Goal: Task Accomplishment & Management: Manage account settings

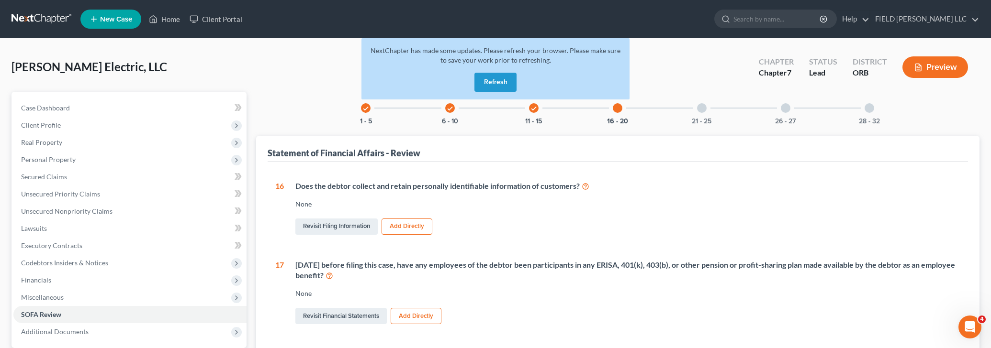
click at [651, 63] on div "Scofield Electric, LLC Upgraded Chapter Chapter 7 Status Lead District ORB Prev…" at bounding box center [495, 71] width 968 height 42
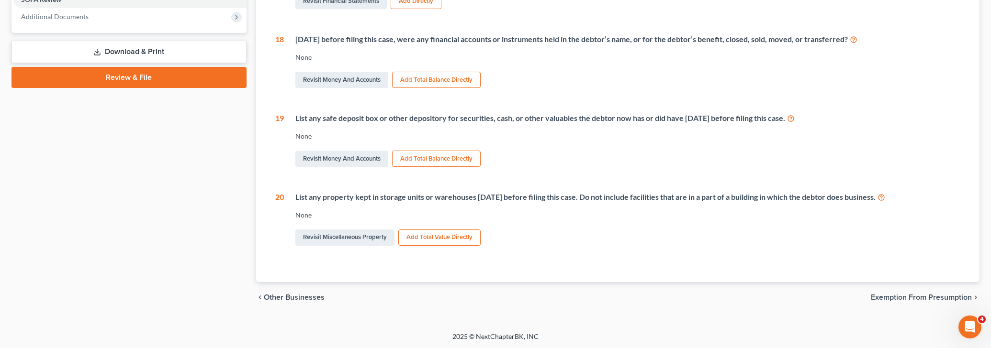
scroll to position [114, 0]
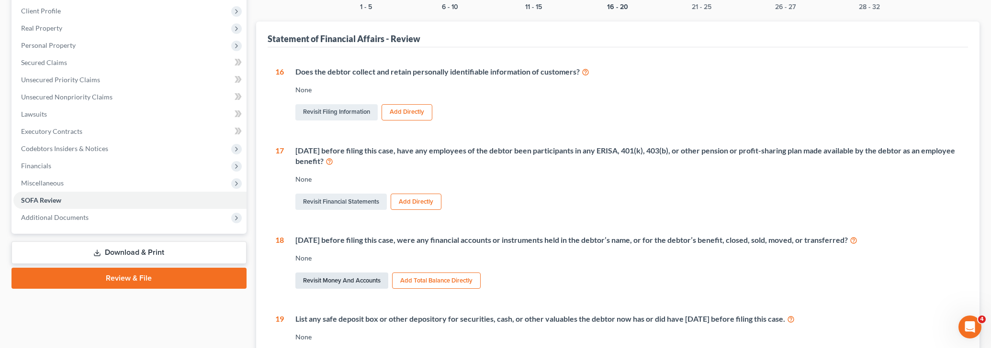
click at [348, 281] on link "Revisit Money and Accounts" at bounding box center [341, 281] width 93 height 16
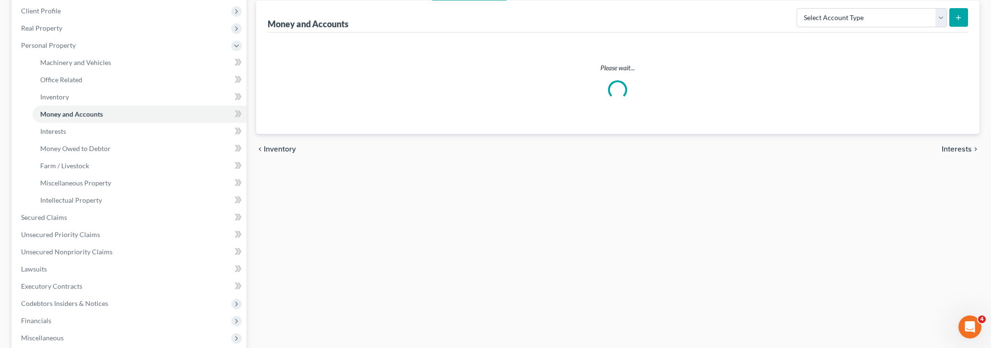
scroll to position [90, 0]
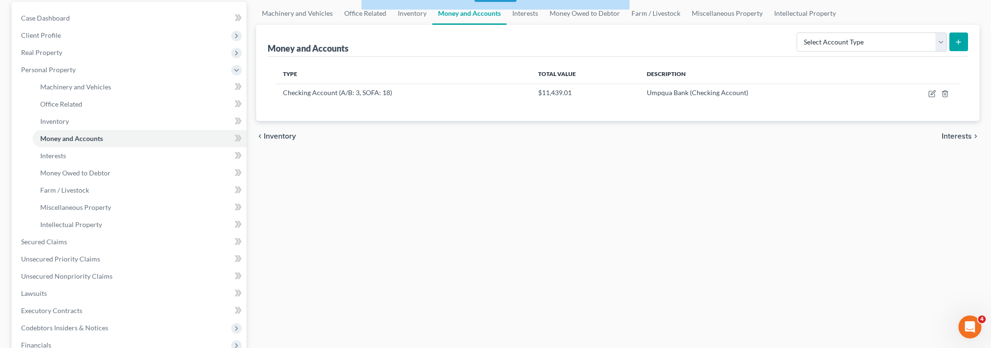
click at [279, 135] on span "Inventory" at bounding box center [280, 137] width 32 height 8
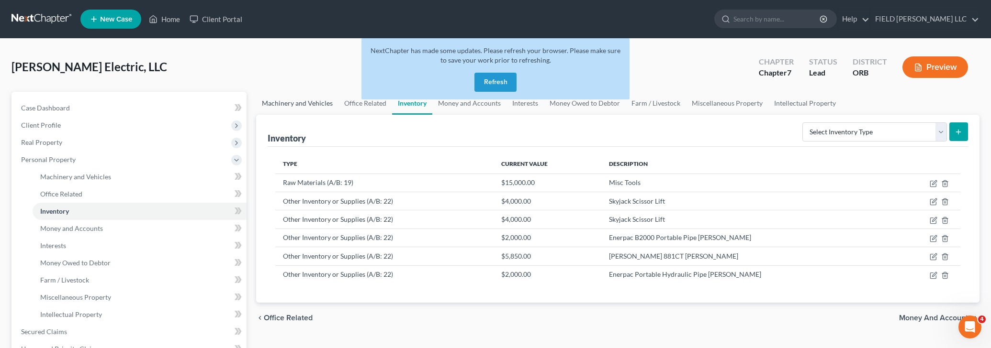
click at [310, 105] on link "Machinery and Vehicles" at bounding box center [297, 103] width 82 height 23
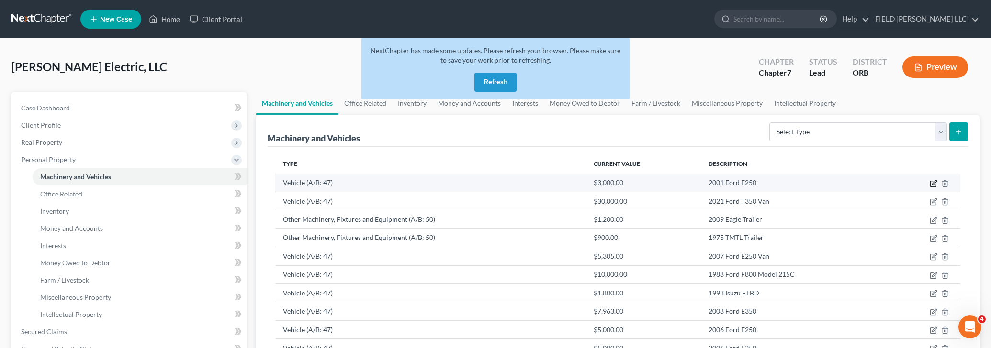
click at [930, 184] on icon "button" at bounding box center [933, 184] width 6 height 6
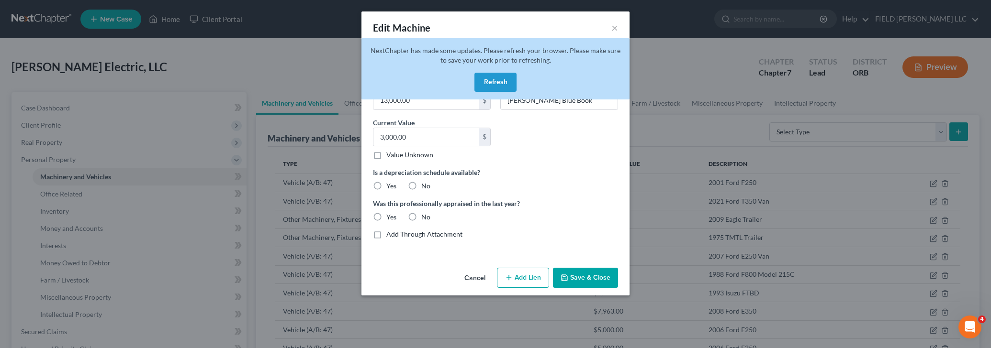
click at [505, 86] on button "Refresh" at bounding box center [495, 82] width 42 height 19
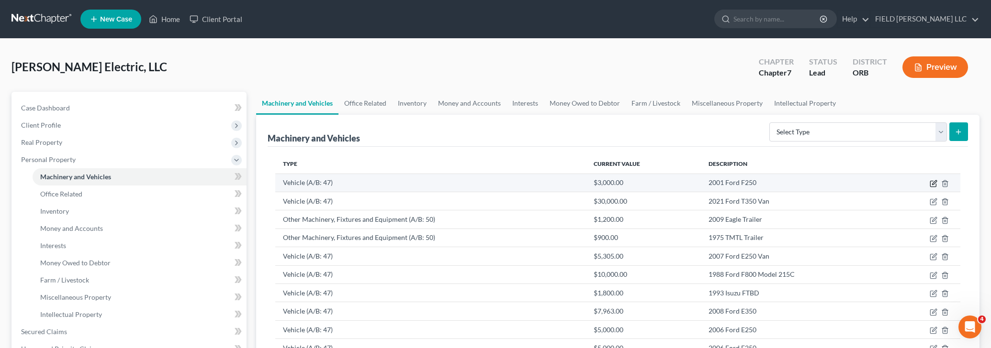
click at [931, 181] on icon "button" at bounding box center [933, 184] width 6 height 6
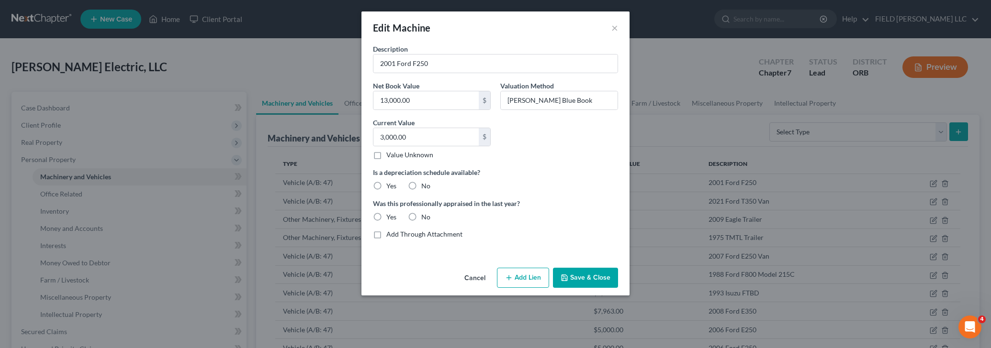
click at [511, 275] on icon "button" at bounding box center [509, 278] width 8 height 8
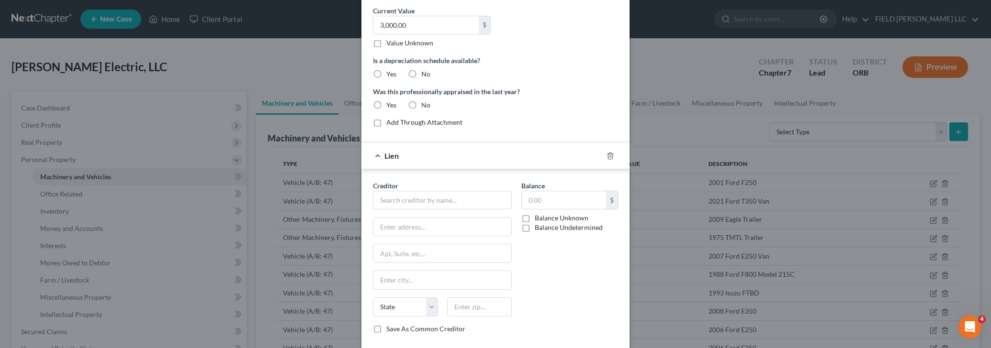
scroll to position [163, 0]
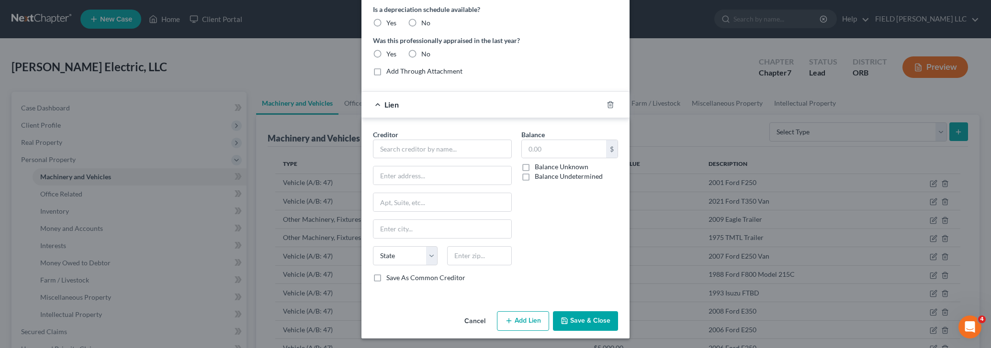
click at [480, 317] on button "Cancel" at bounding box center [475, 322] width 36 height 19
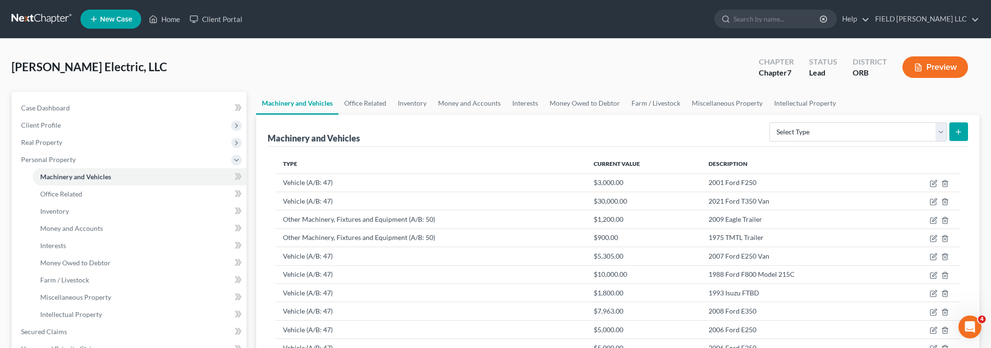
click at [420, 158] on th "Type" at bounding box center [430, 164] width 311 height 19
click at [380, 155] on th "Type" at bounding box center [430, 164] width 311 height 19
click at [656, 124] on div "Machinery and Vehicles Select Type Aircraft (A/B: 49) Other Machinery, Fixtures…" at bounding box center [618, 131] width 701 height 32
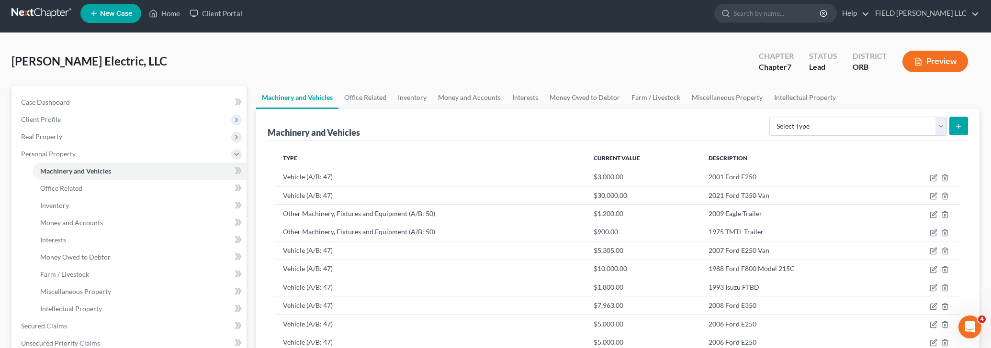
scroll to position [0, 0]
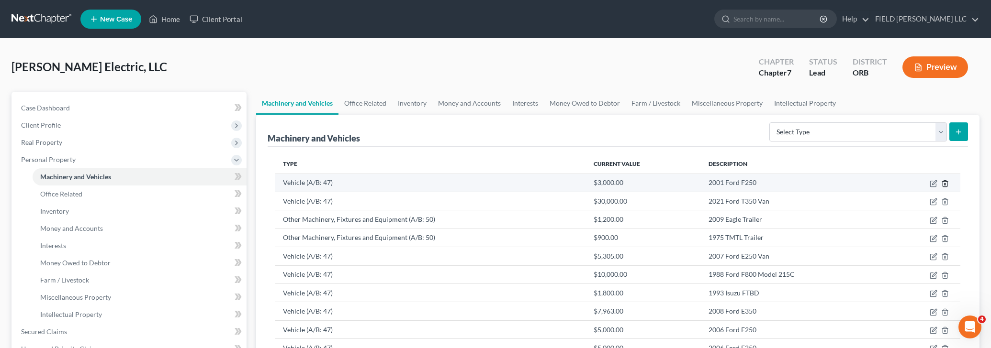
click at [948, 185] on icon "button" at bounding box center [945, 184] width 8 height 8
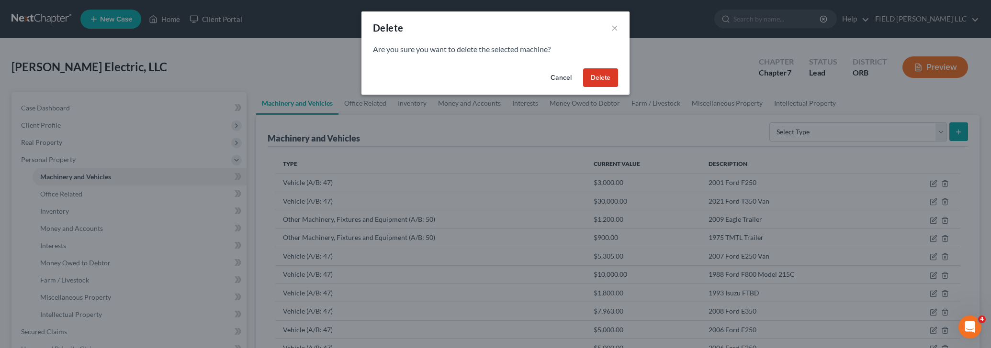
click at [589, 77] on button "Delete" at bounding box center [600, 77] width 35 height 19
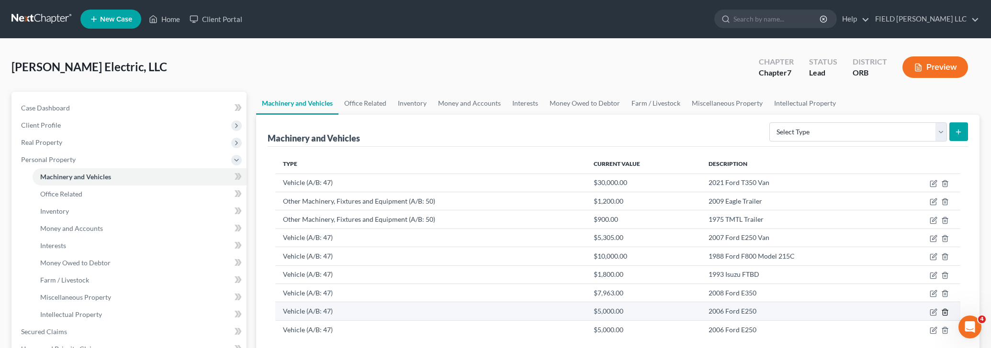
click at [945, 310] on icon "button" at bounding box center [945, 313] width 8 height 8
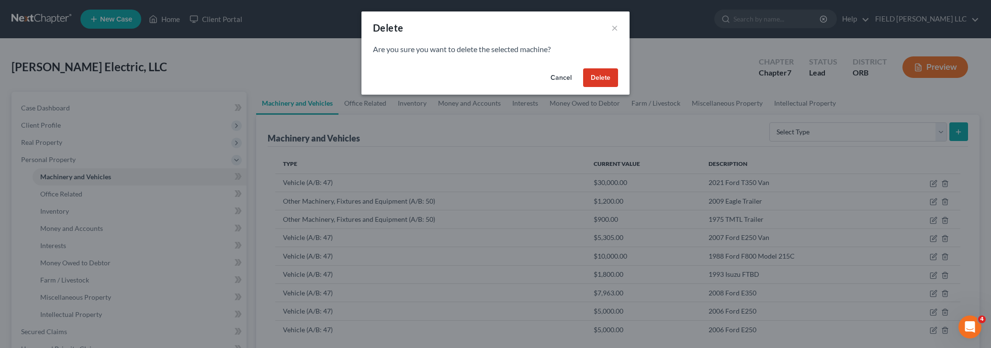
click at [604, 76] on button "Delete" at bounding box center [600, 77] width 35 height 19
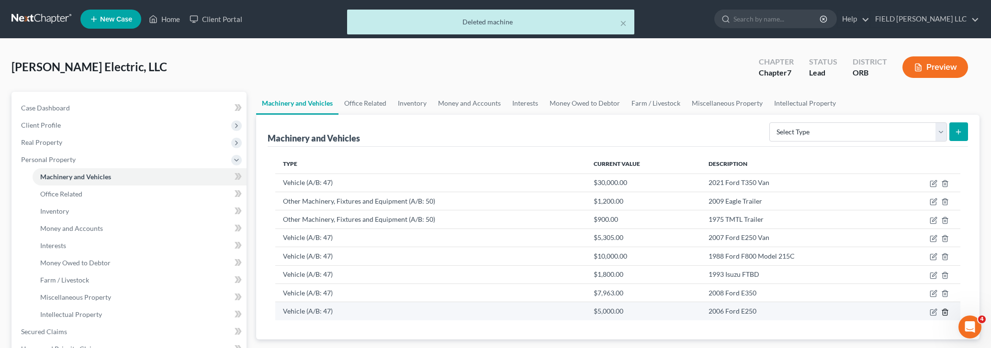
click at [947, 313] on icon "button" at bounding box center [945, 313] width 8 height 8
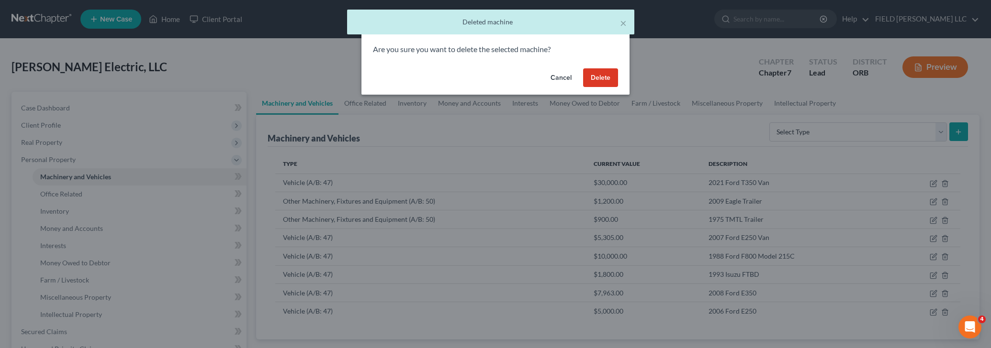
click at [600, 78] on button "Delete" at bounding box center [600, 77] width 35 height 19
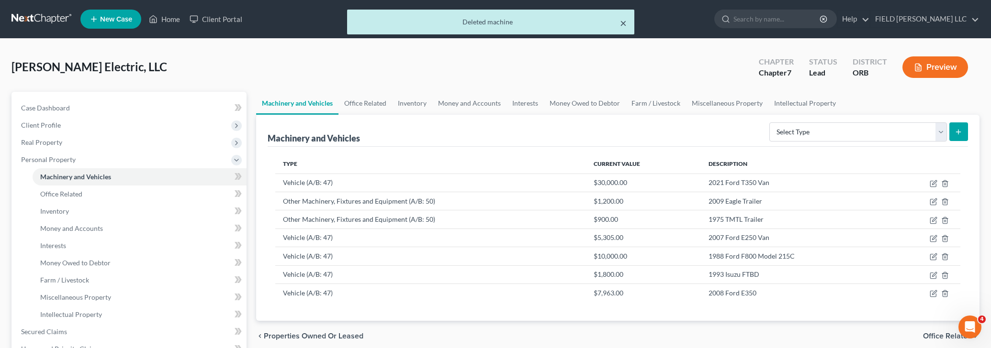
click at [622, 26] on button "×" at bounding box center [623, 22] width 7 height 11
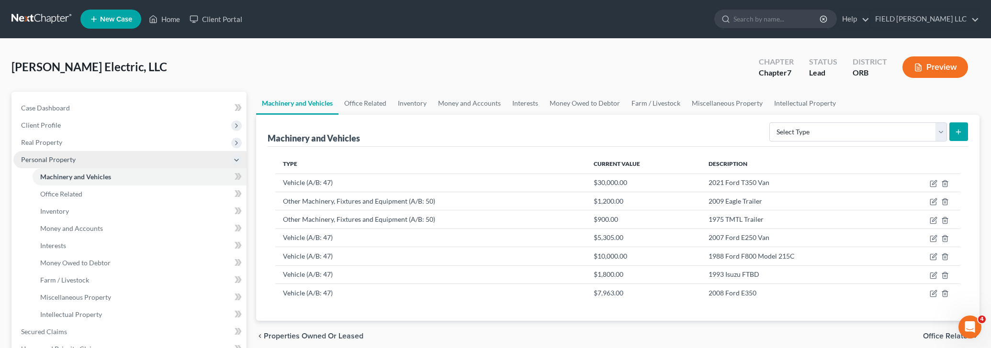
click at [238, 161] on icon at bounding box center [237, 160] width 8 height 8
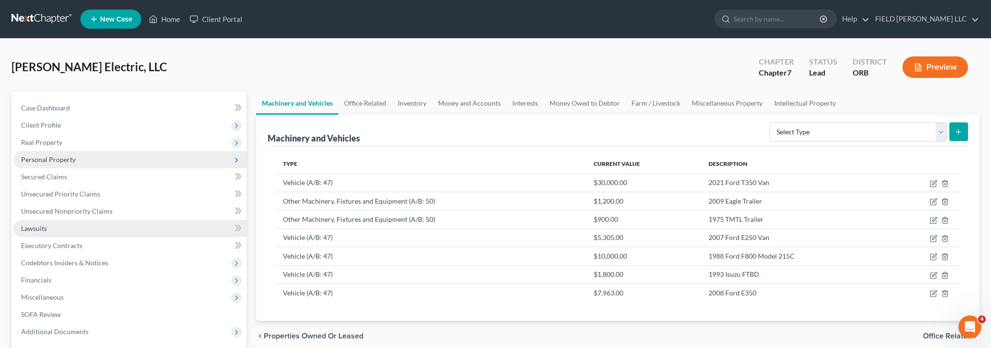
scroll to position [90, 0]
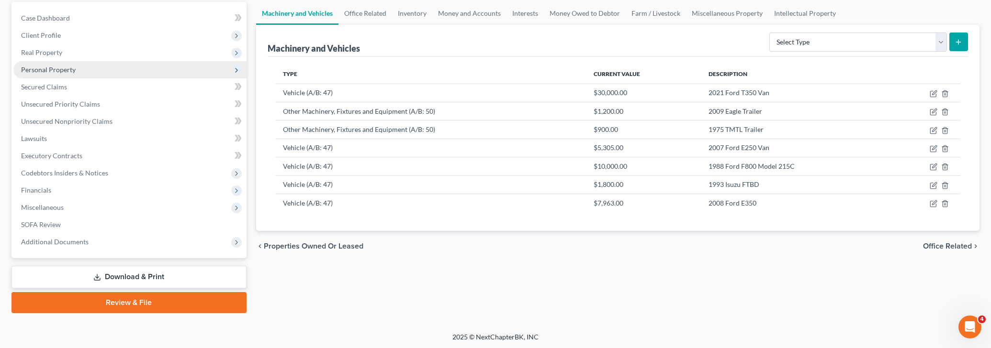
click at [130, 279] on link "Download & Print" at bounding box center [128, 277] width 235 height 22
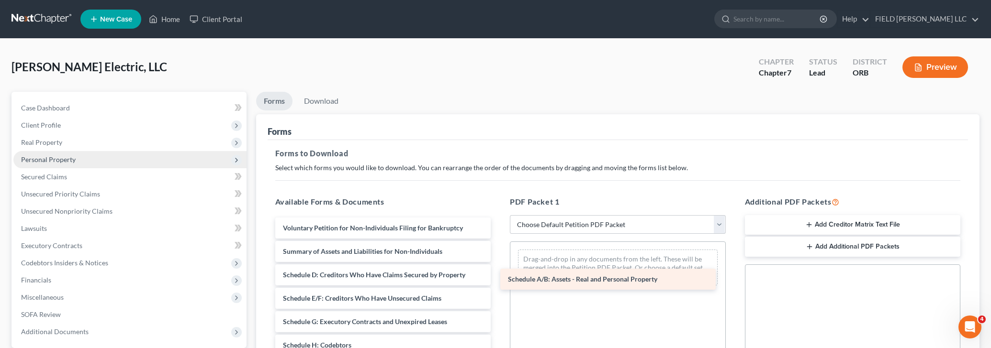
drag, startPoint x: 419, startPoint y: 274, endPoint x: 644, endPoint y: 279, distance: 225.0
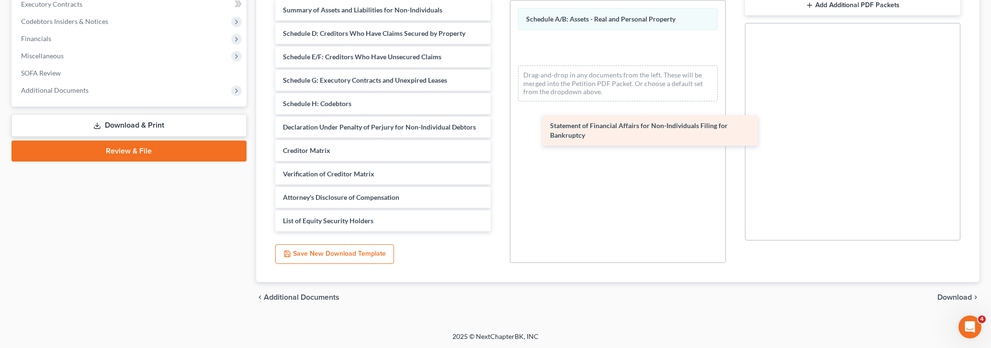
drag, startPoint x: 339, startPoint y: 98, endPoint x: 606, endPoint y: 127, distance: 268.6
click at [499, 127] on div "Statement of Financial Affairs for Non-Individuals Filing for Bankruptcy Volunt…" at bounding box center [383, 104] width 231 height 256
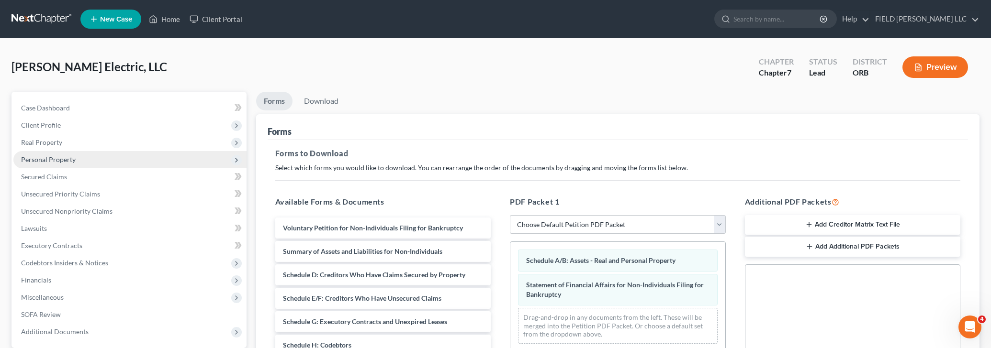
click at [938, 66] on button "Preview" at bounding box center [935, 67] width 66 height 22
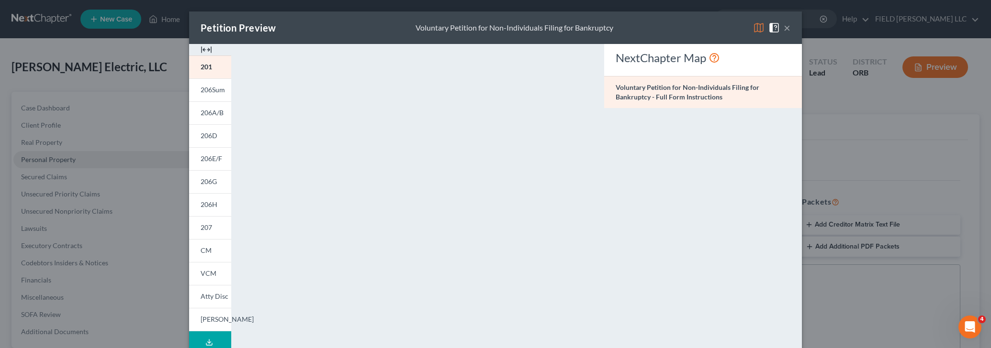
click at [784, 27] on button "×" at bounding box center [786, 27] width 7 height 11
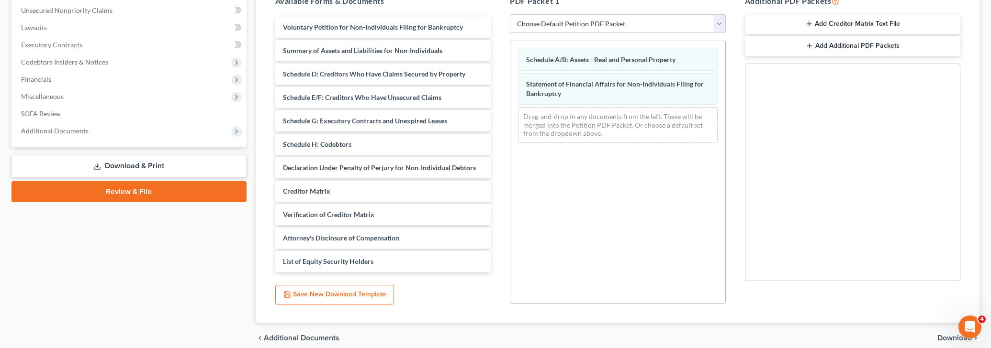
scroll to position [242, 0]
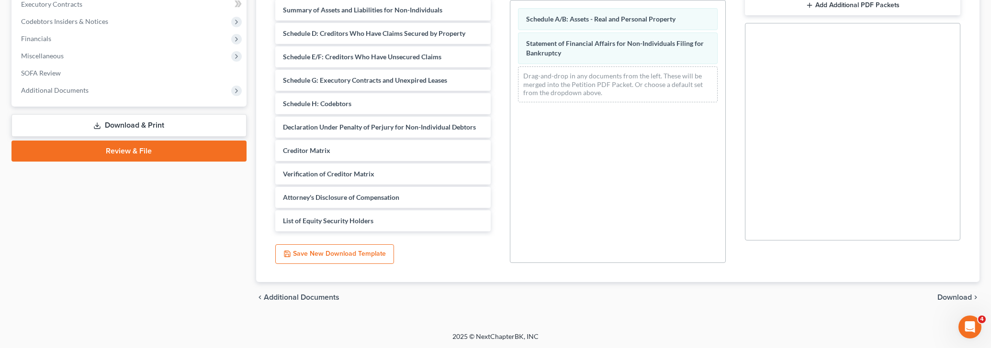
click at [957, 298] on span "Download" at bounding box center [954, 298] width 34 height 8
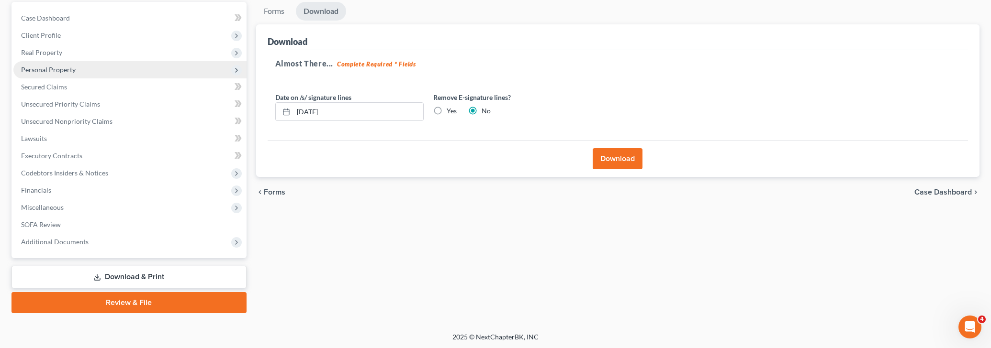
click at [613, 157] on button "Download" at bounding box center [617, 158] width 50 height 21
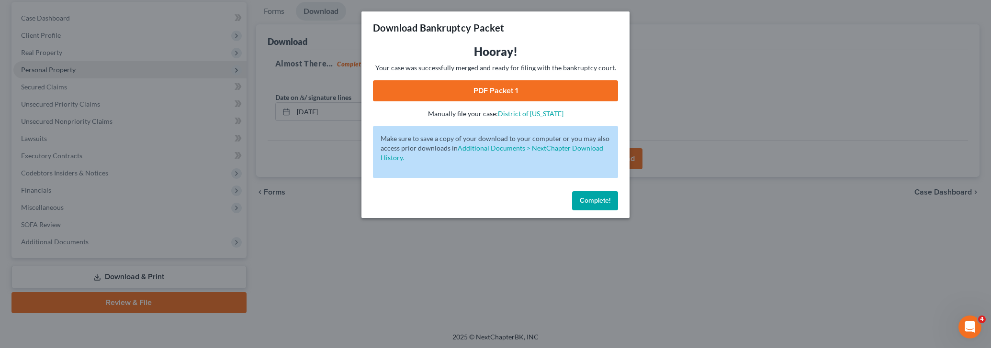
click at [590, 207] on button "Complete!" at bounding box center [595, 200] width 46 height 19
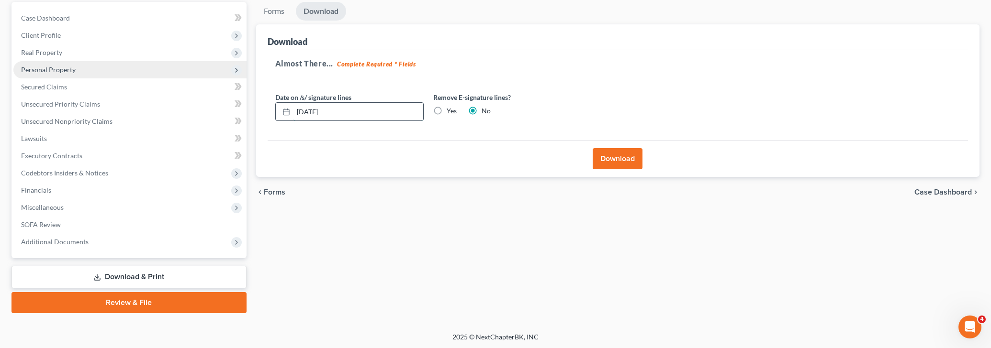
click at [313, 109] on input "[DATE]" at bounding box center [358, 112] width 130 height 18
click at [313, 111] on input "[DATE]" at bounding box center [358, 112] width 130 height 18
type input "[DATE]"
click at [625, 155] on button "Download" at bounding box center [617, 158] width 50 height 21
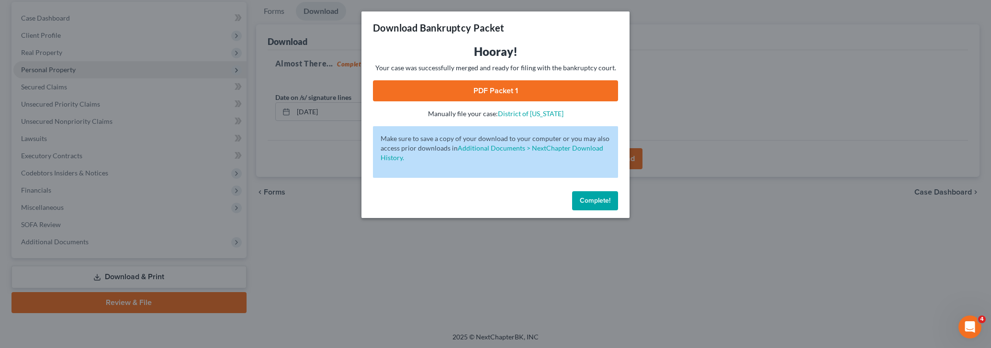
click at [594, 195] on button "Complete!" at bounding box center [595, 200] width 46 height 19
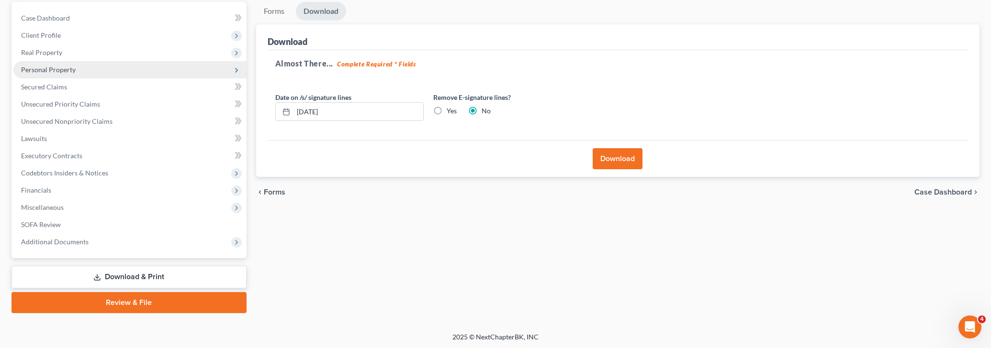
click at [607, 246] on div "Forms Download Forms Forms to Download Select which forms you would like to dow…" at bounding box center [617, 158] width 733 height 312
click at [623, 163] on button "Download" at bounding box center [617, 158] width 50 height 21
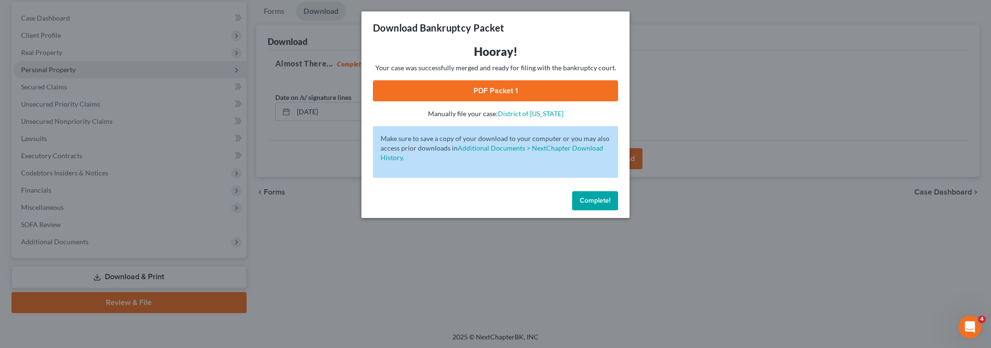
click at [511, 90] on link "PDF Packet 1" at bounding box center [495, 90] width 245 height 21
